Goal: Task Accomplishment & Management: Use online tool/utility

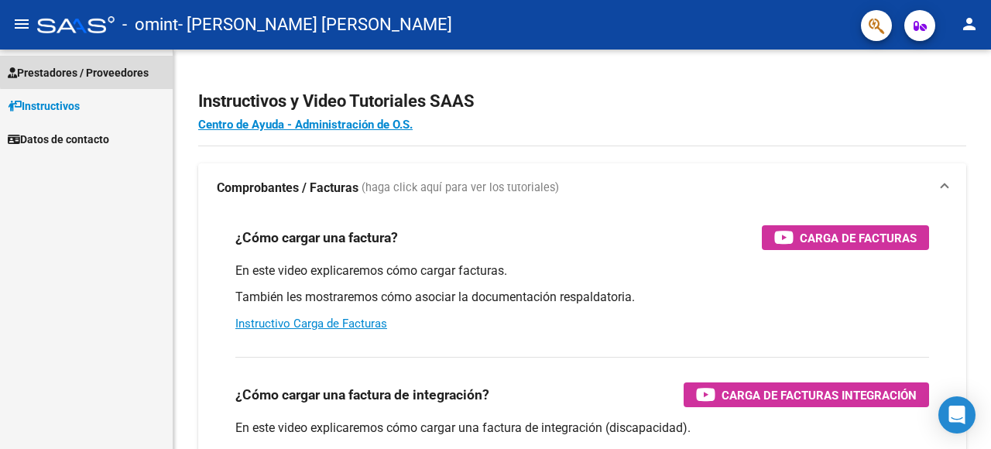
click at [124, 68] on span "Prestadores / Proveedores" at bounding box center [78, 72] width 141 height 17
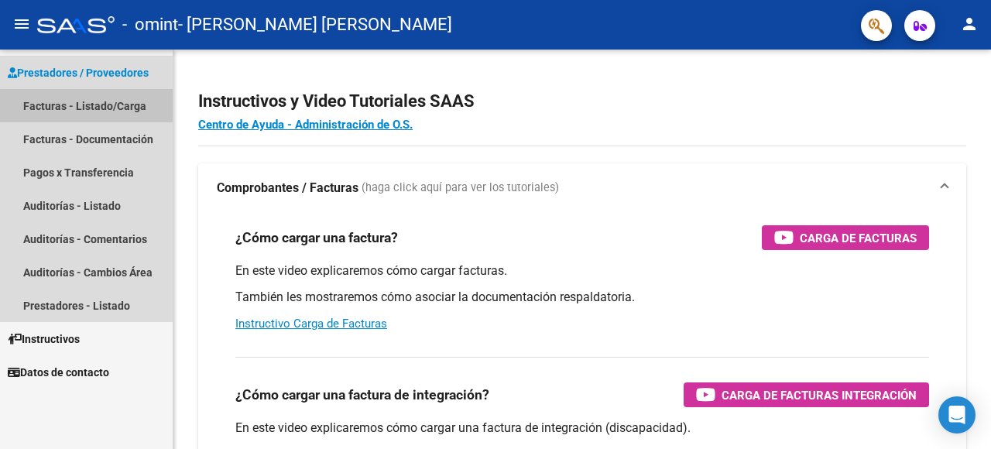
click at [124, 109] on link "Facturas - Listado/Carga" at bounding box center [86, 105] width 173 height 33
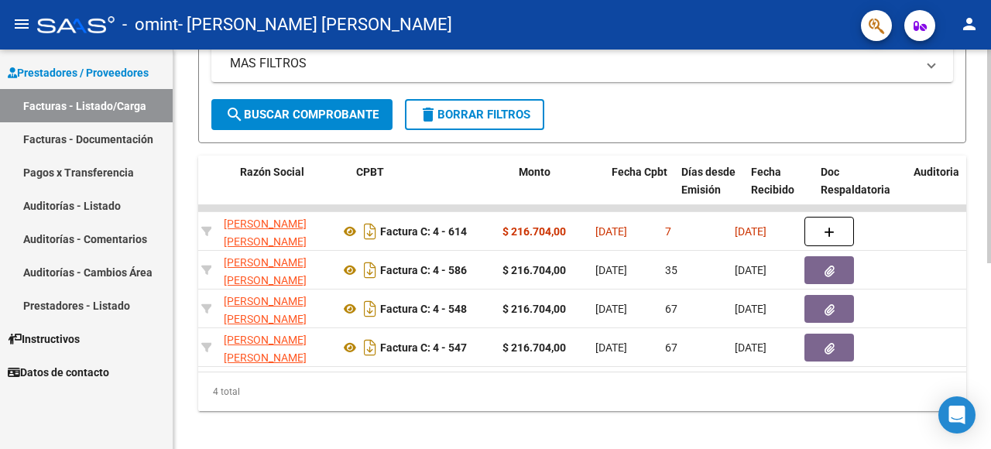
scroll to position [0, 434]
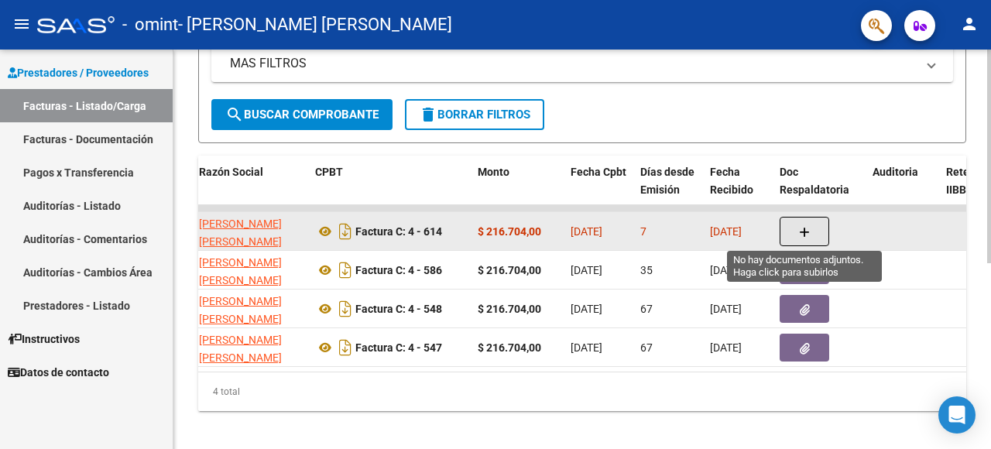
click at [812, 226] on button "button" at bounding box center [805, 231] width 50 height 29
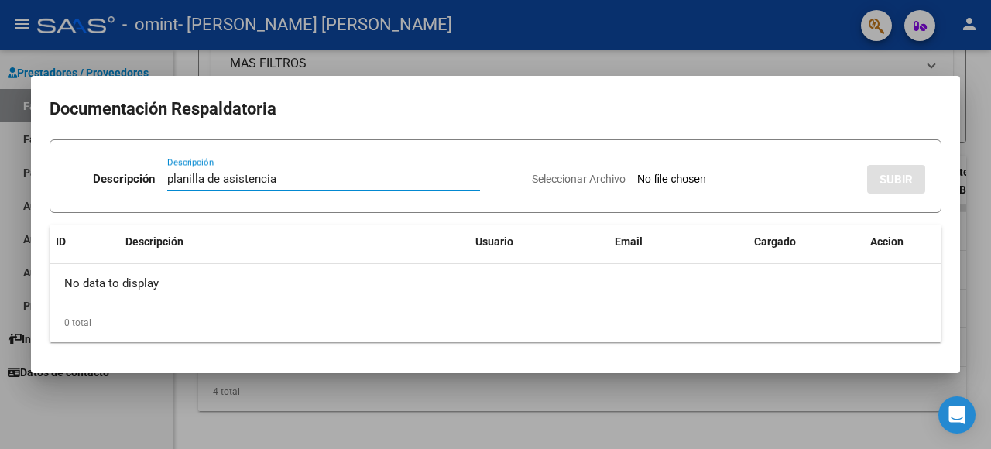
type input "planilla de asistencia"
click at [728, 177] on input "Seleccionar Archivo" at bounding box center [739, 180] width 205 height 15
click at [637, 177] on input "Seleccionar Archivo" at bounding box center [739, 180] width 205 height 15
type input "C:\fakepath\ilovepdf_merged (43).pdf"
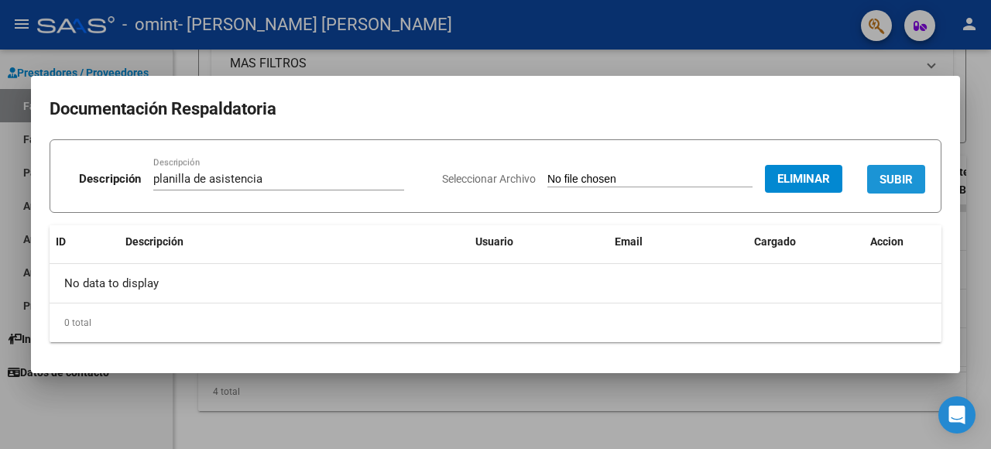
click at [909, 184] on span "SUBIR" at bounding box center [896, 180] width 33 height 14
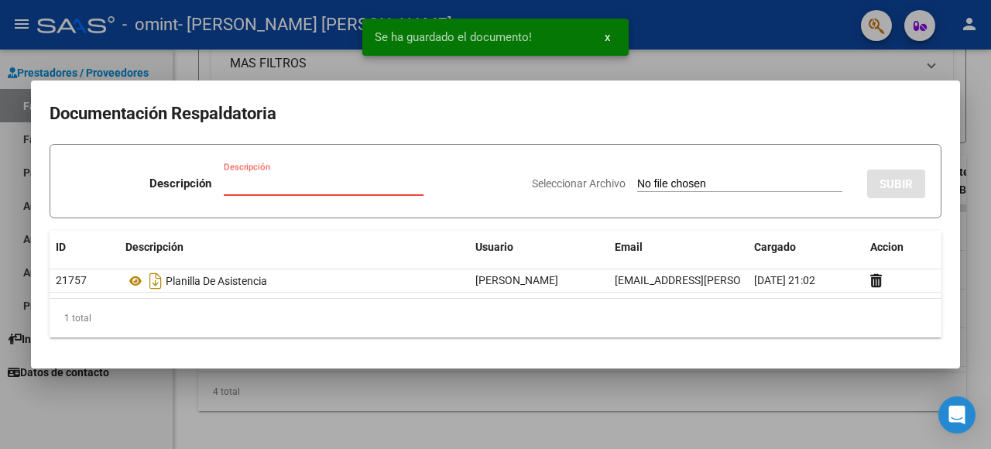
click at [297, 191] on input "Descripción" at bounding box center [324, 184] width 200 height 14
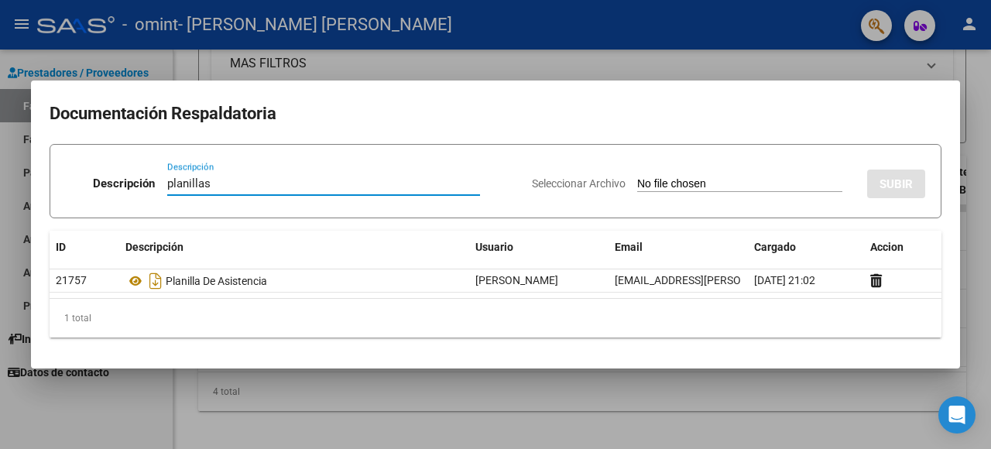
type input "planillas"
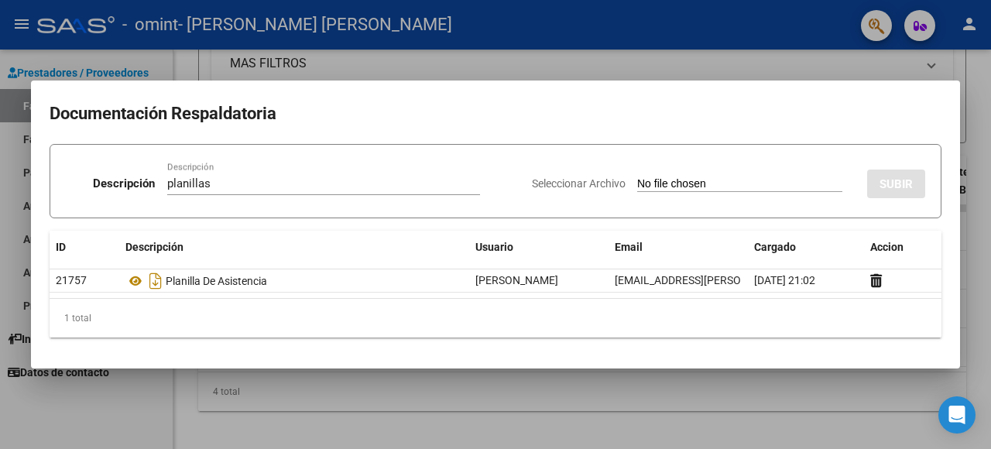
click at [810, 68] on div at bounding box center [495, 224] width 991 height 449
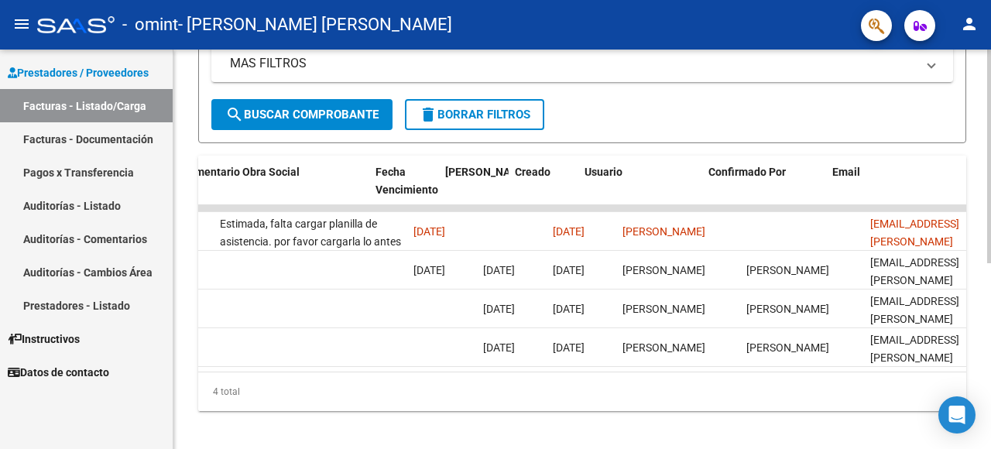
scroll to position [0, 2497]
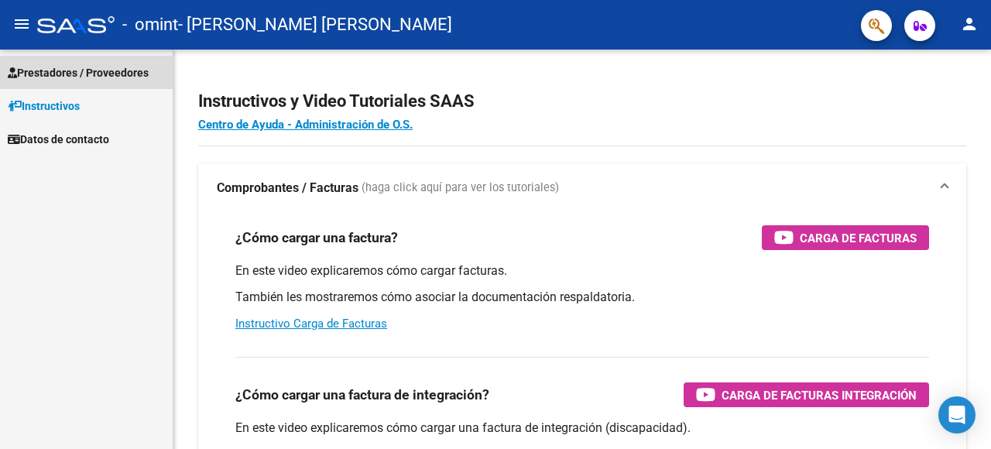
click at [110, 64] on span "Prestadores / Proveedores" at bounding box center [78, 72] width 141 height 17
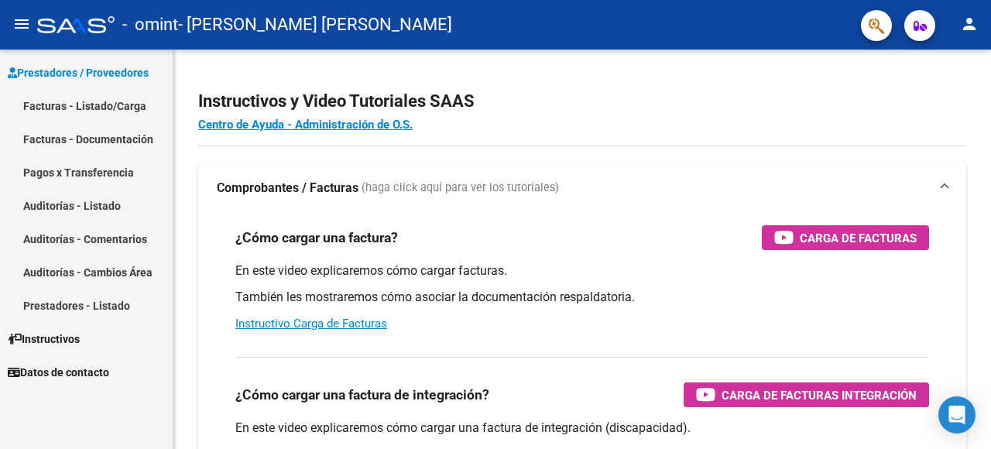
click at [122, 175] on link "Pagos x Transferencia" at bounding box center [86, 172] width 173 height 33
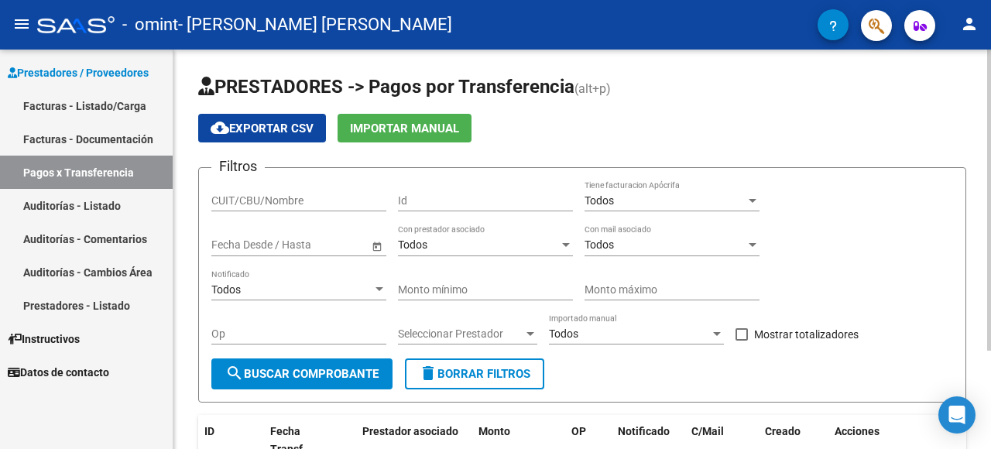
scroll to position [2, 0]
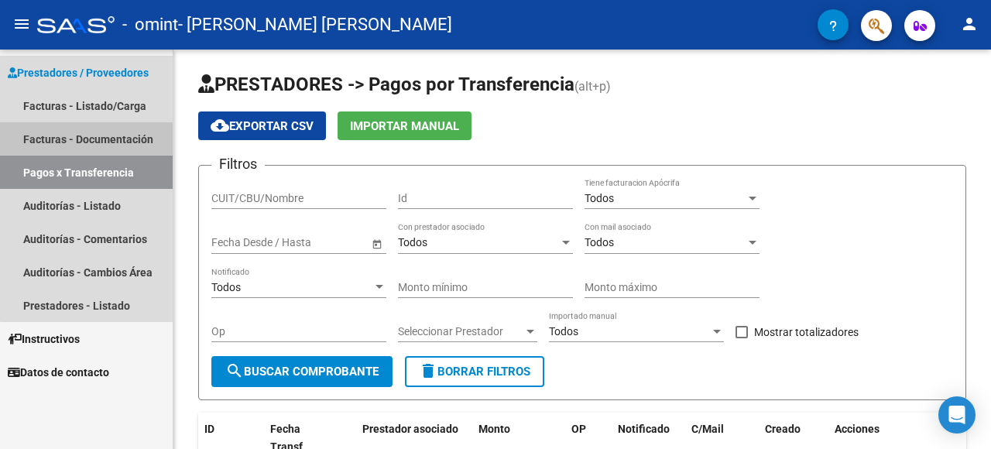
click at [127, 131] on link "Facturas - Documentación" at bounding box center [86, 138] width 173 height 33
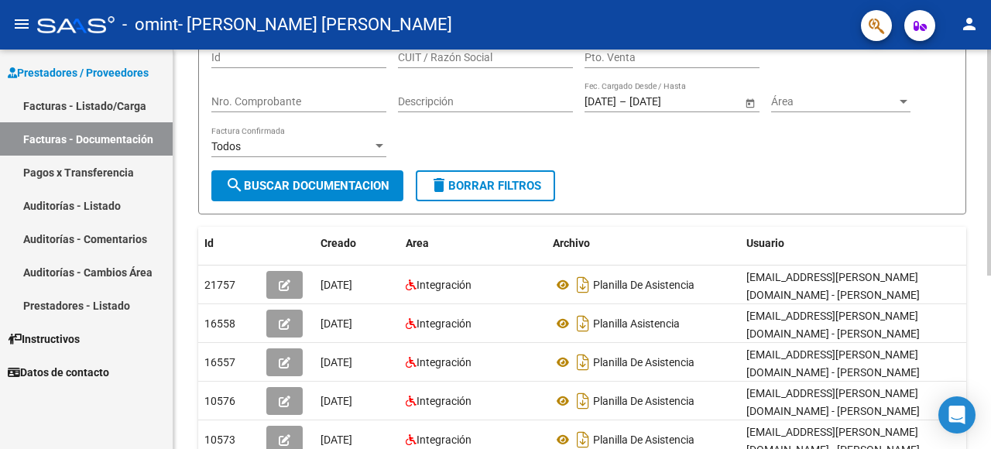
scroll to position [268, 0]
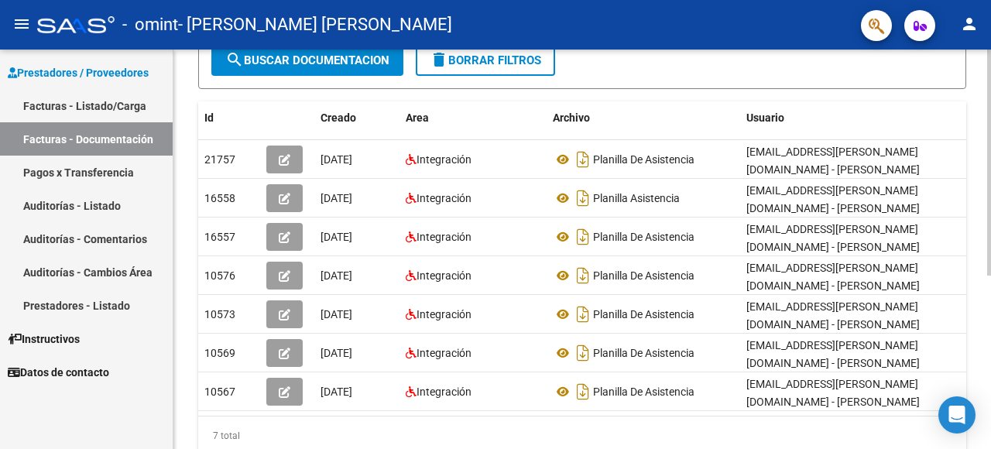
click at [929, 401] on datatable-selection "21757 [DATE] Integración Planilla De Asistencia [EMAIL_ADDRESS][PERSON_NAME][DO…" at bounding box center [582, 407] width 768 height 12
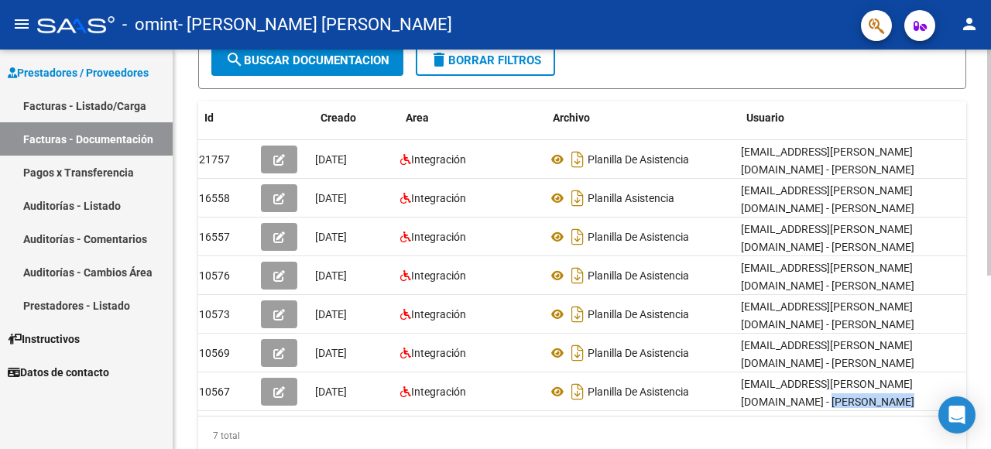
drag, startPoint x: 929, startPoint y: 383, endPoint x: 956, endPoint y: 390, distance: 28.0
click at [956, 390] on datatable-body "21757 [DATE] Integración Planilla De Asistencia [EMAIL_ADDRESS][PERSON_NAME][DO…" at bounding box center [582, 278] width 768 height 276
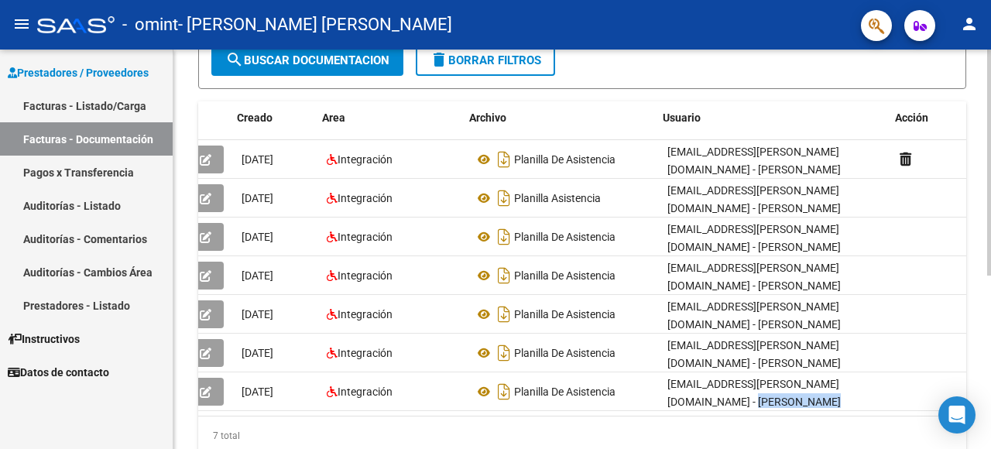
scroll to position [0, 84]
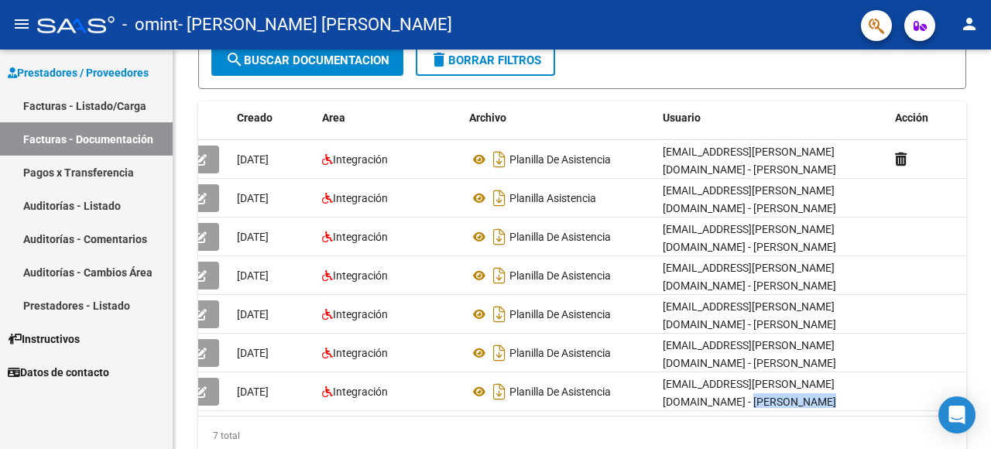
click at [132, 106] on link "Facturas - Listado/Carga" at bounding box center [86, 105] width 173 height 33
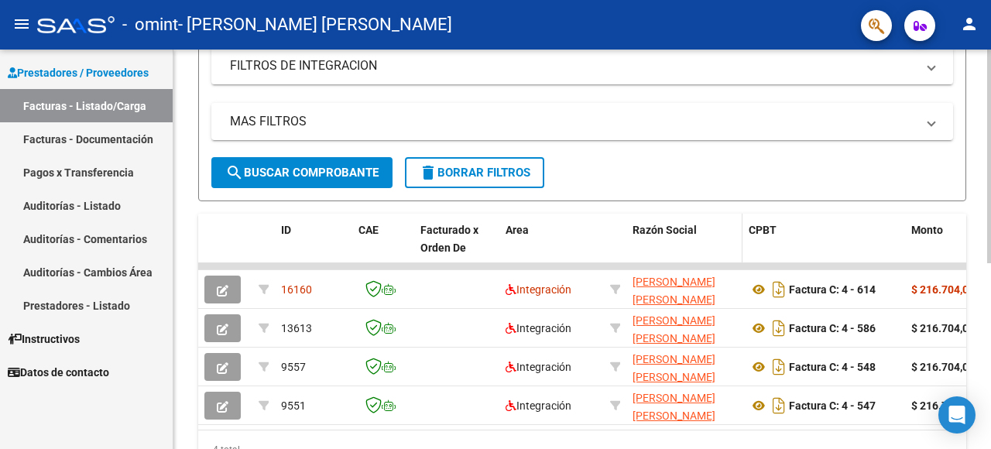
scroll to position [348, 0]
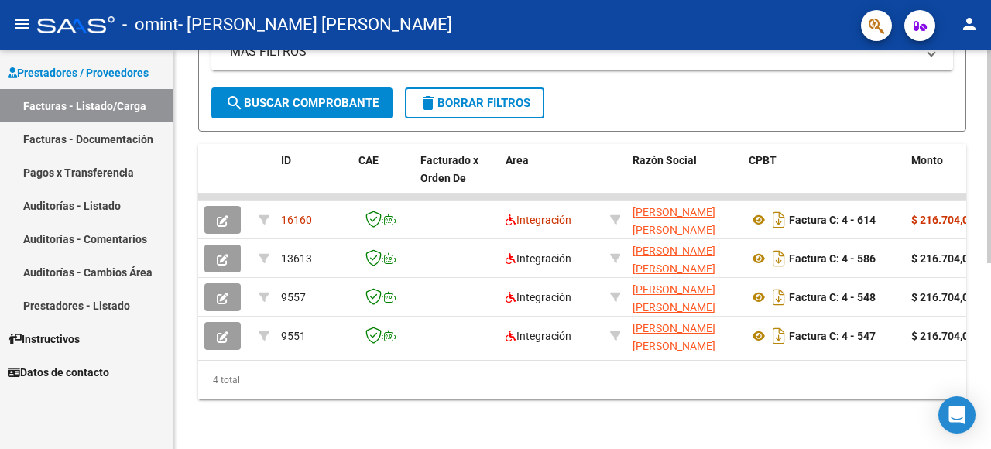
click at [960, 361] on div "4 total" at bounding box center [582, 380] width 768 height 39
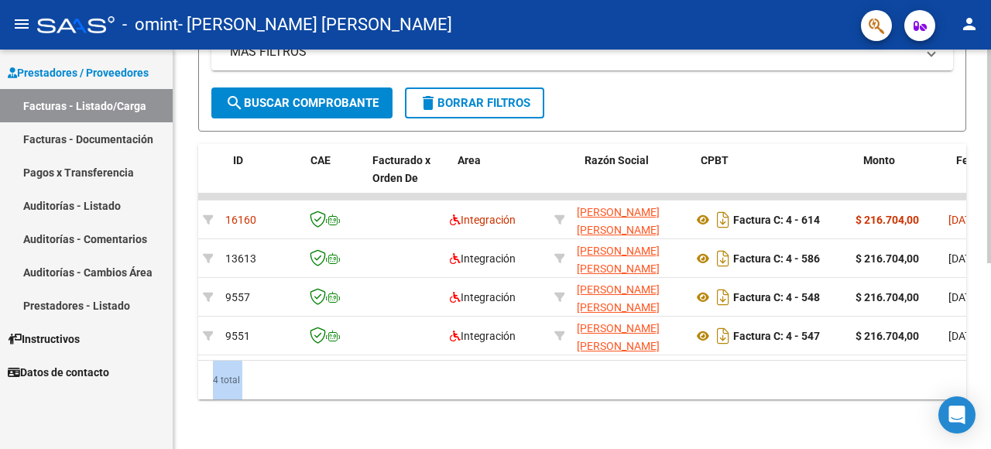
click at [957, 355] on div "ID CAE Facturado x Orden De Area Razón Social CPBT Monto Fecha Cpbt Días desde …" at bounding box center [582, 272] width 768 height 256
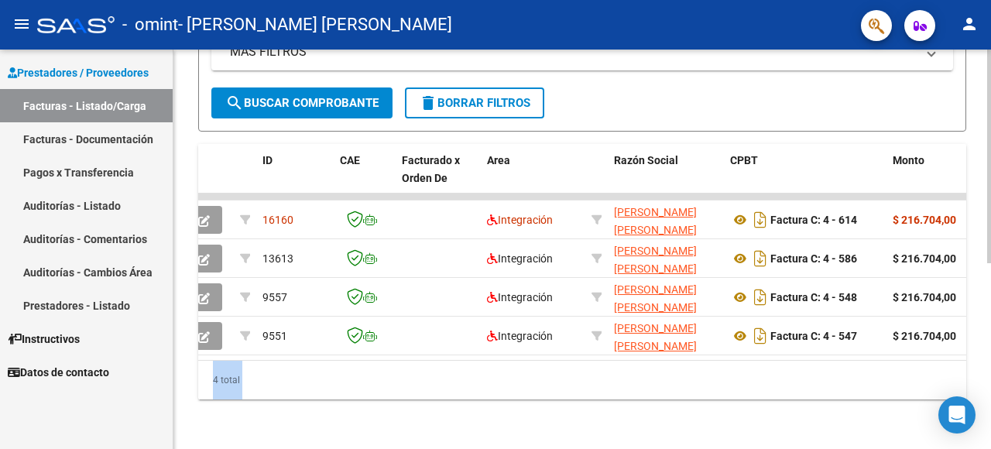
scroll to position [0, 0]
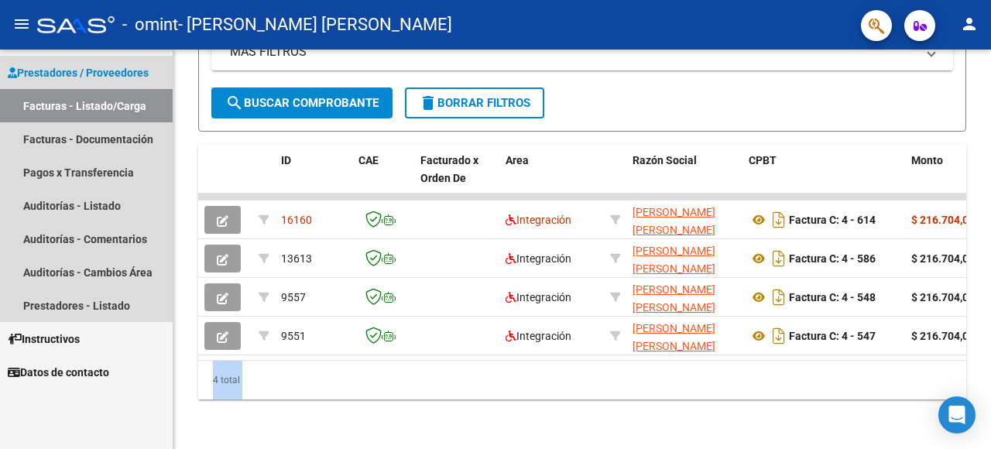
click at [124, 81] on link "Prestadores / Proveedores" at bounding box center [86, 72] width 173 height 33
